Goal: Task Accomplishment & Management: Manage account settings

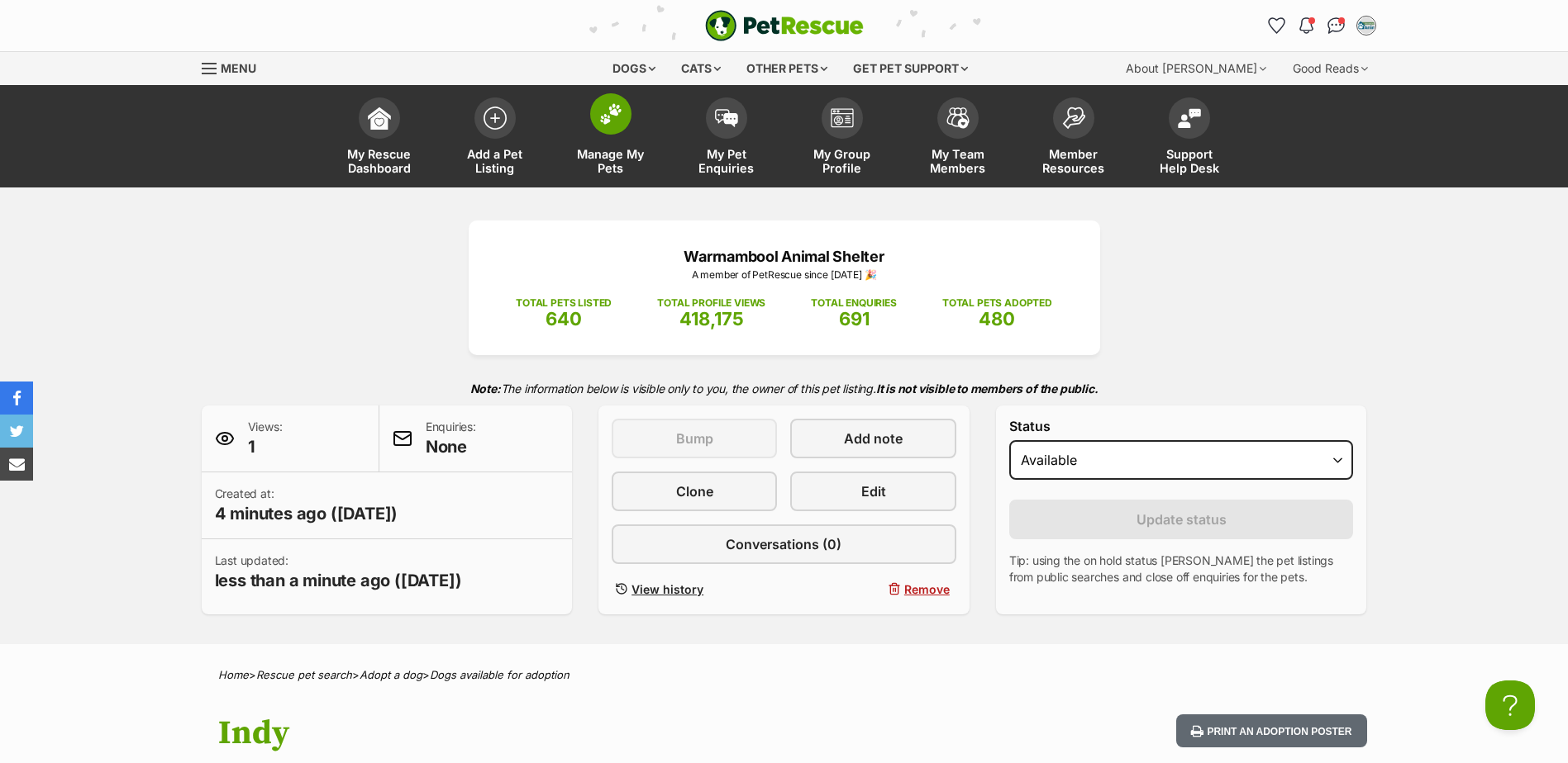
click at [615, 148] on span "Manage My Pets" at bounding box center [611, 161] width 75 height 28
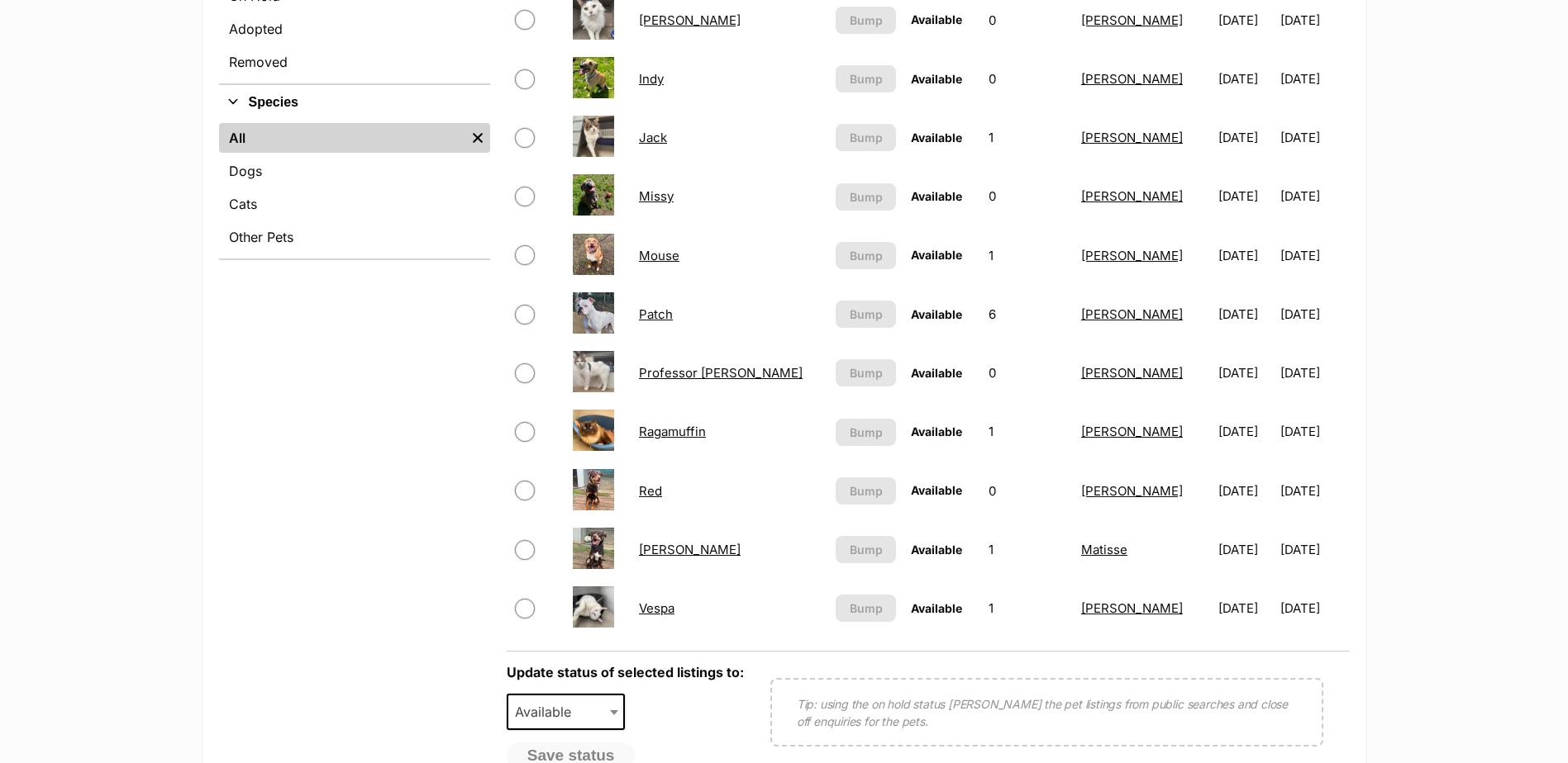
scroll to position [579, 0]
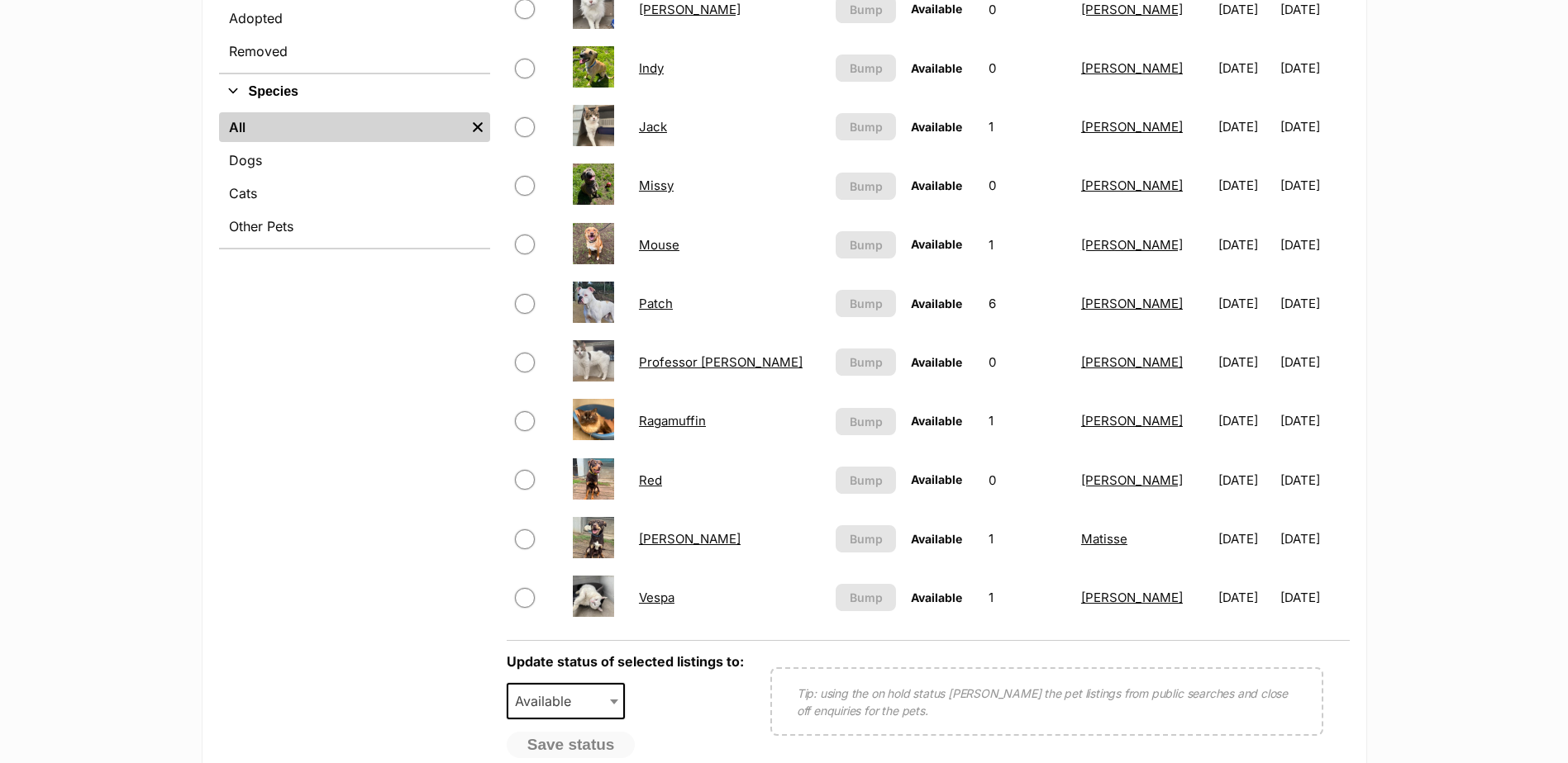
click at [666, 307] on link "Patch" at bounding box center [655, 304] width 34 height 16
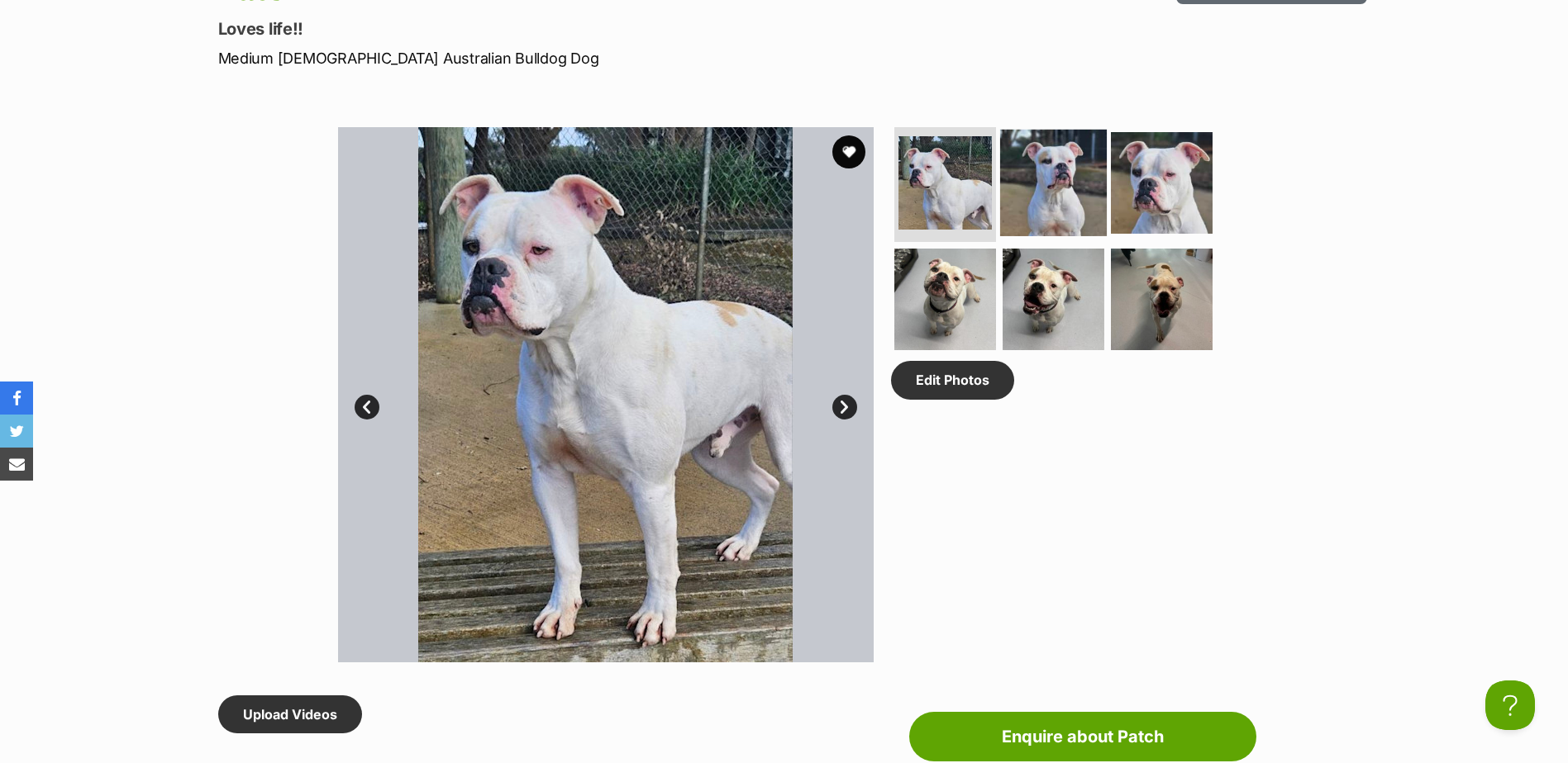
click at [1043, 186] on img at bounding box center [1052, 182] width 106 height 106
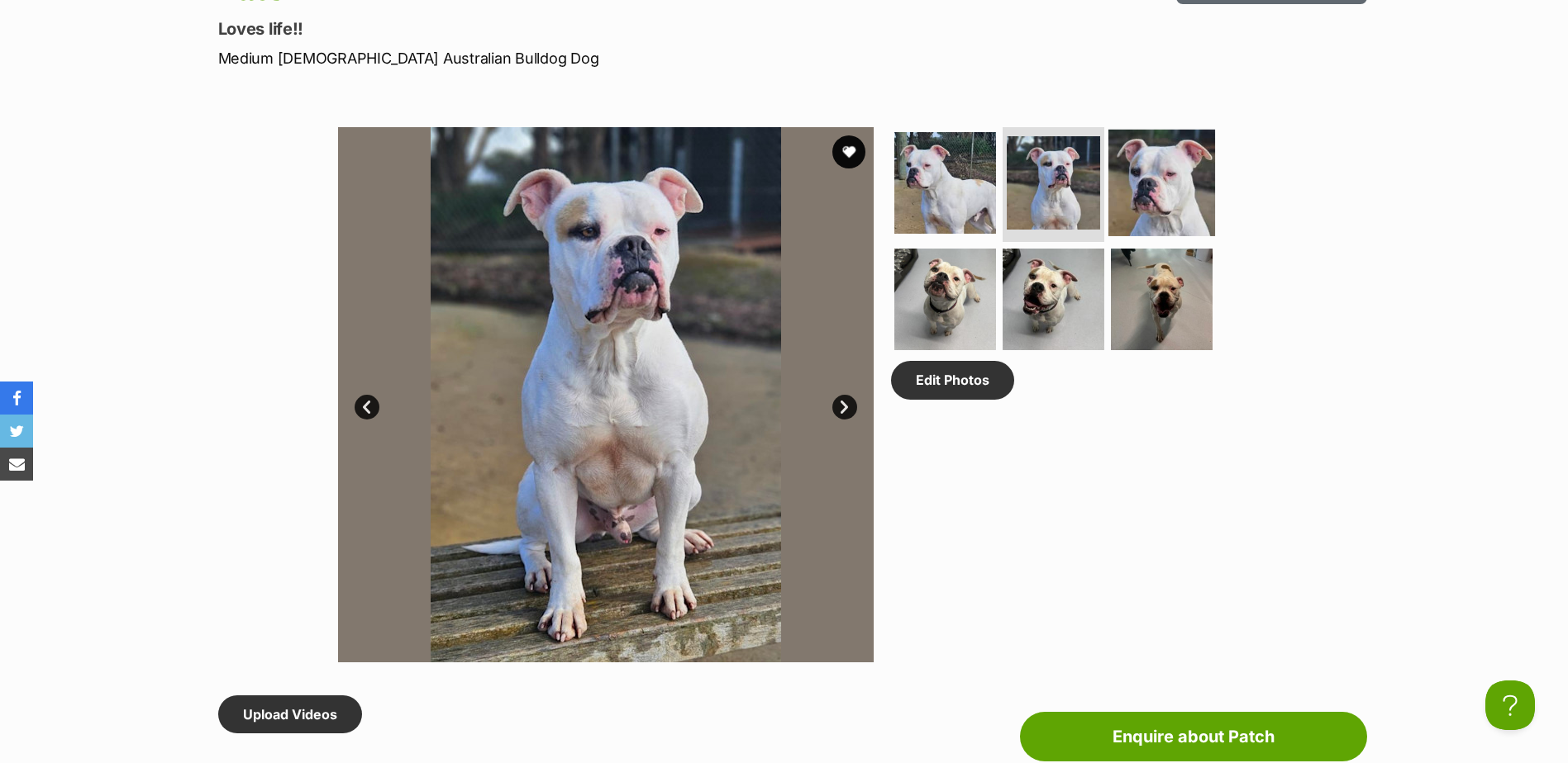
click at [1174, 193] on img at bounding box center [1161, 182] width 106 height 106
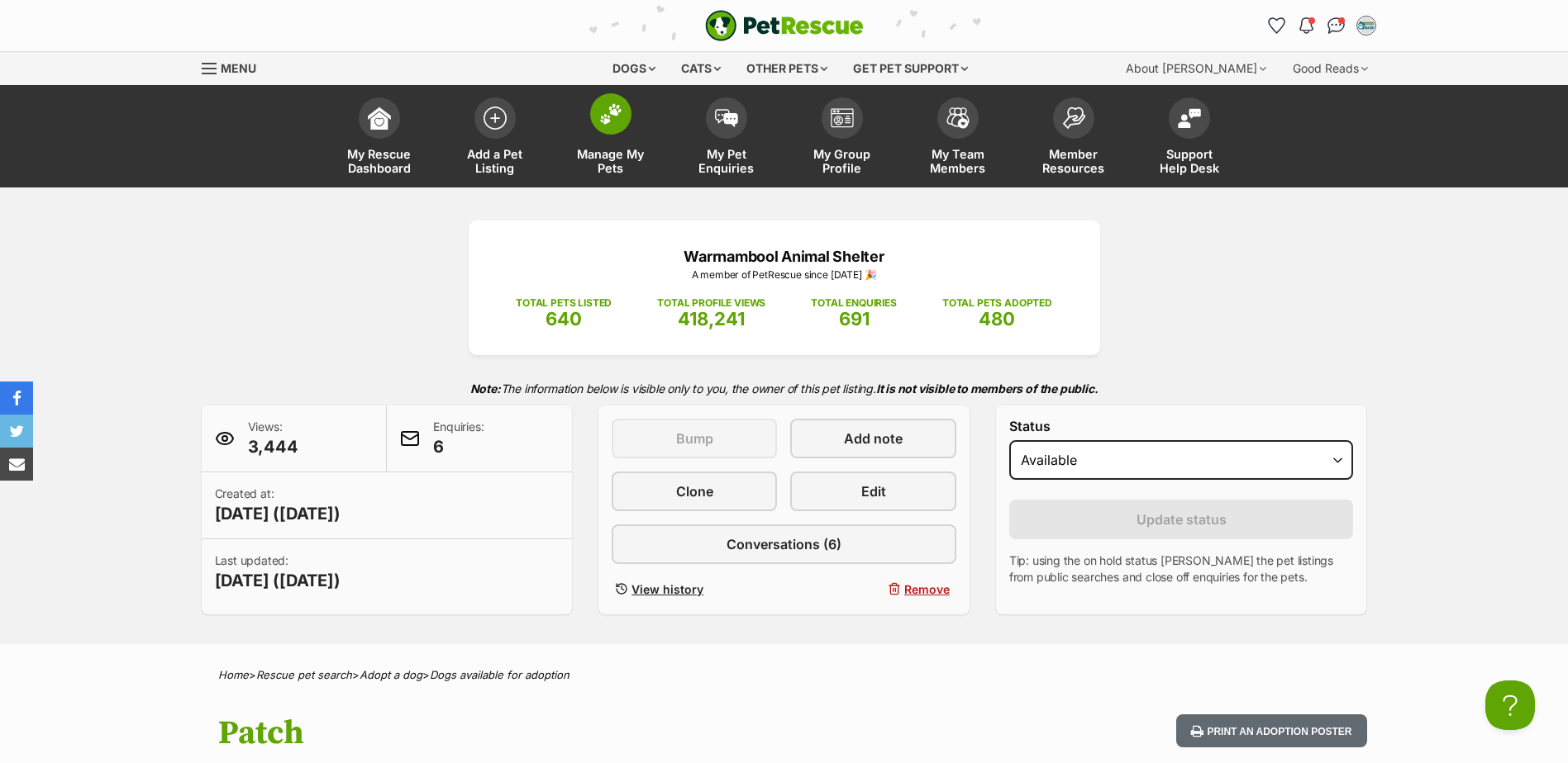
click at [617, 159] on span "Manage My Pets" at bounding box center [611, 161] width 75 height 28
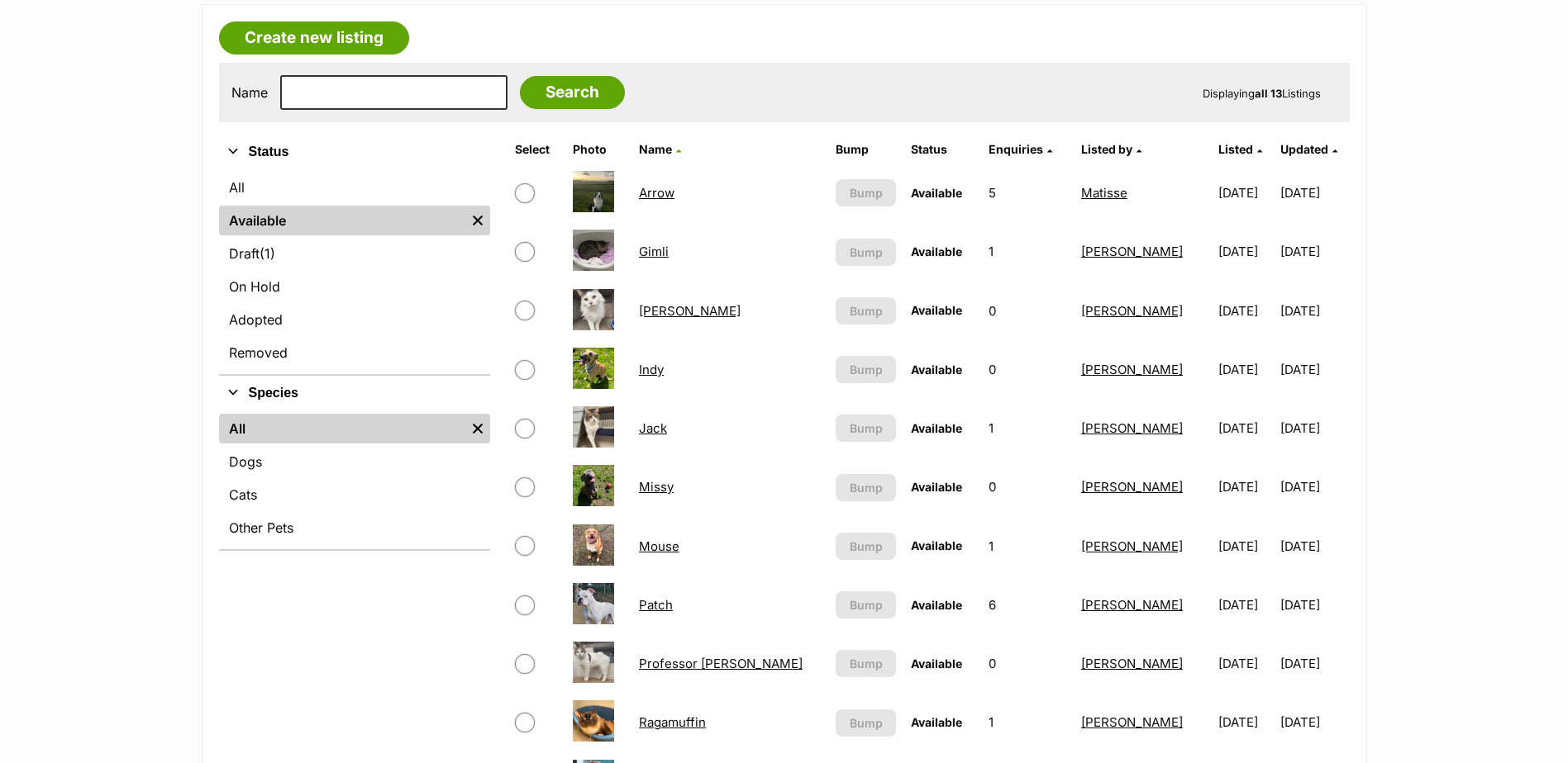
scroll to position [248, 0]
